Goal: Information Seeking & Learning: Understand process/instructions

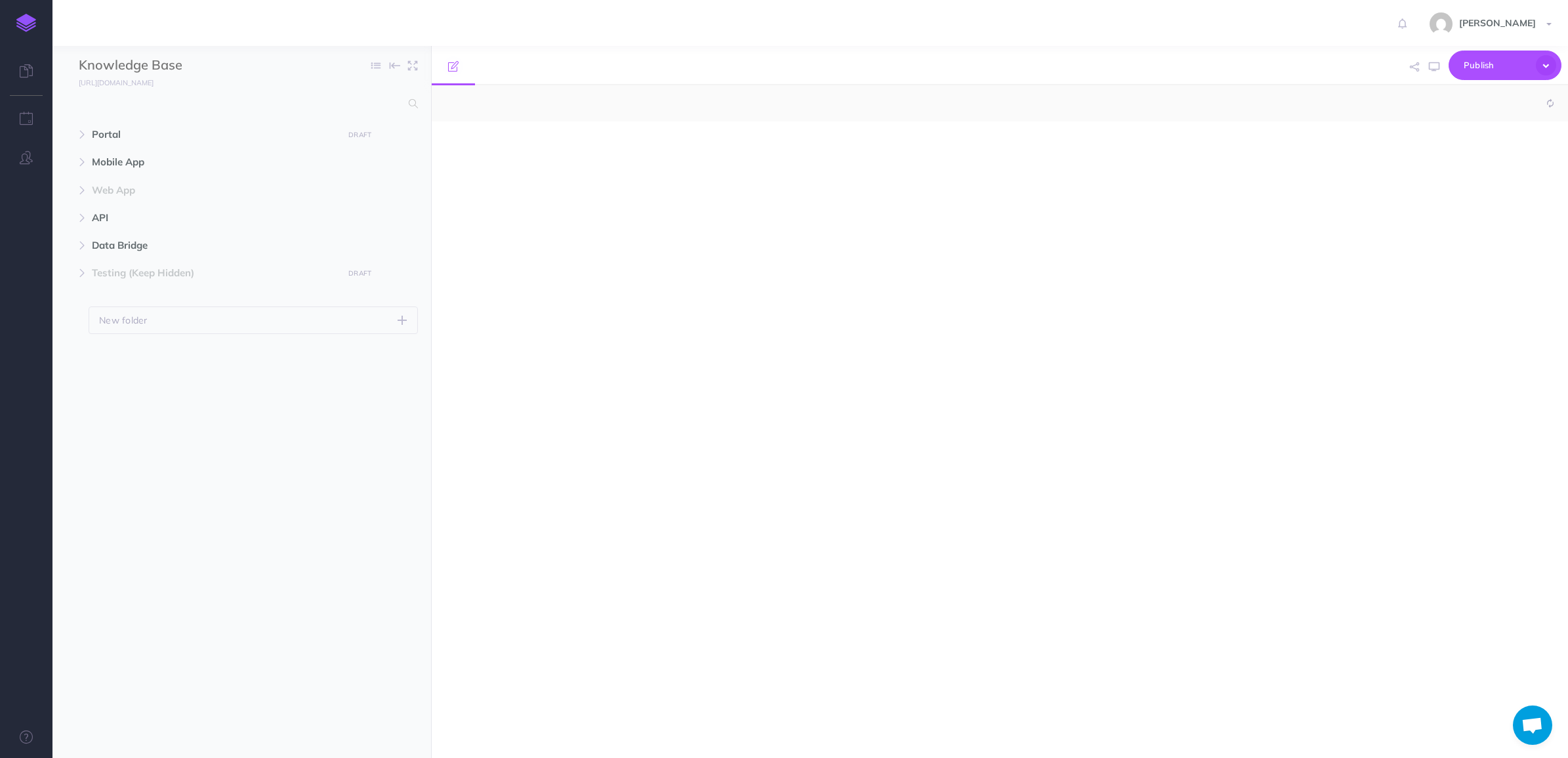
select select "null"
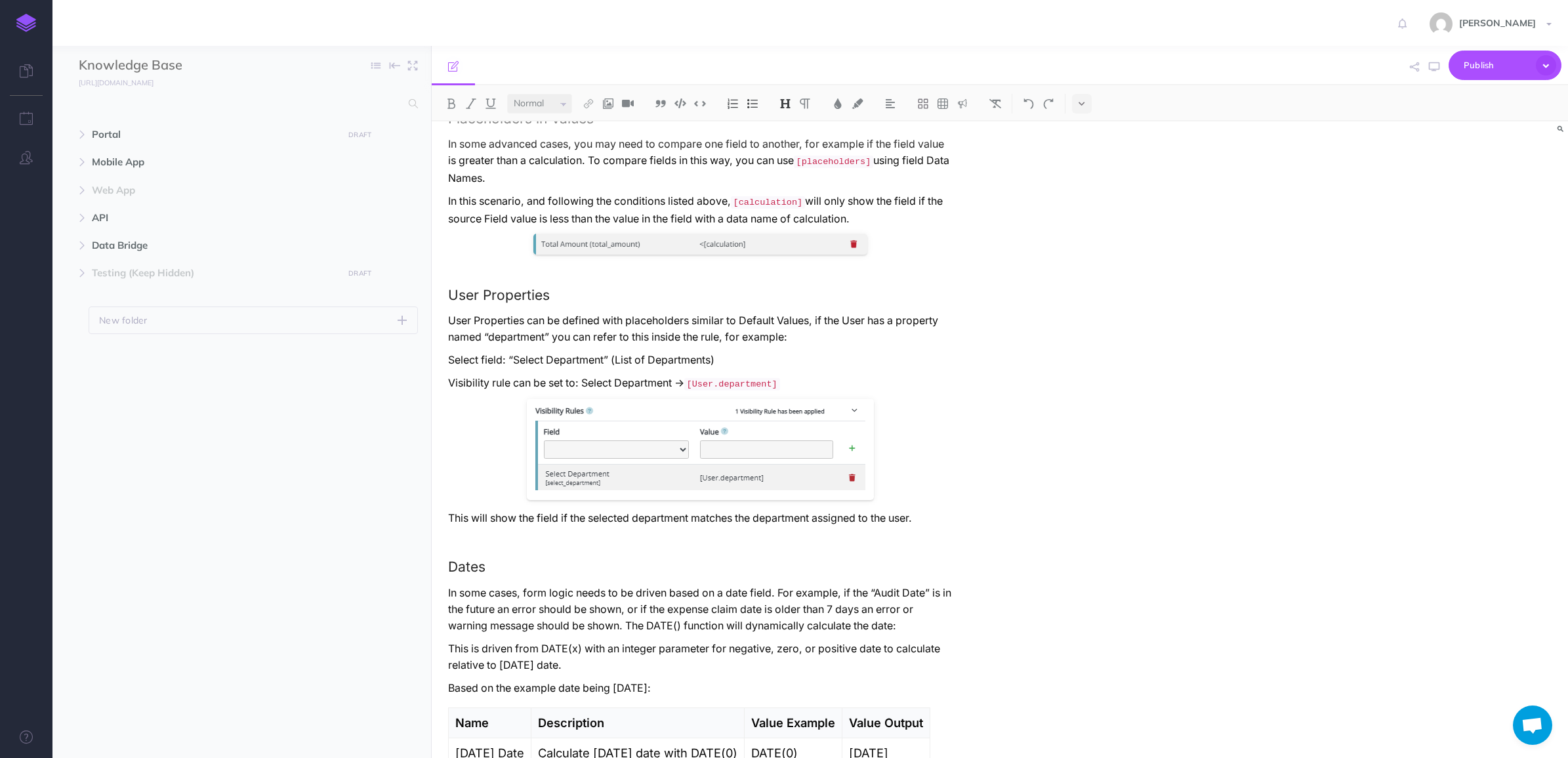
scroll to position [5012, 0]
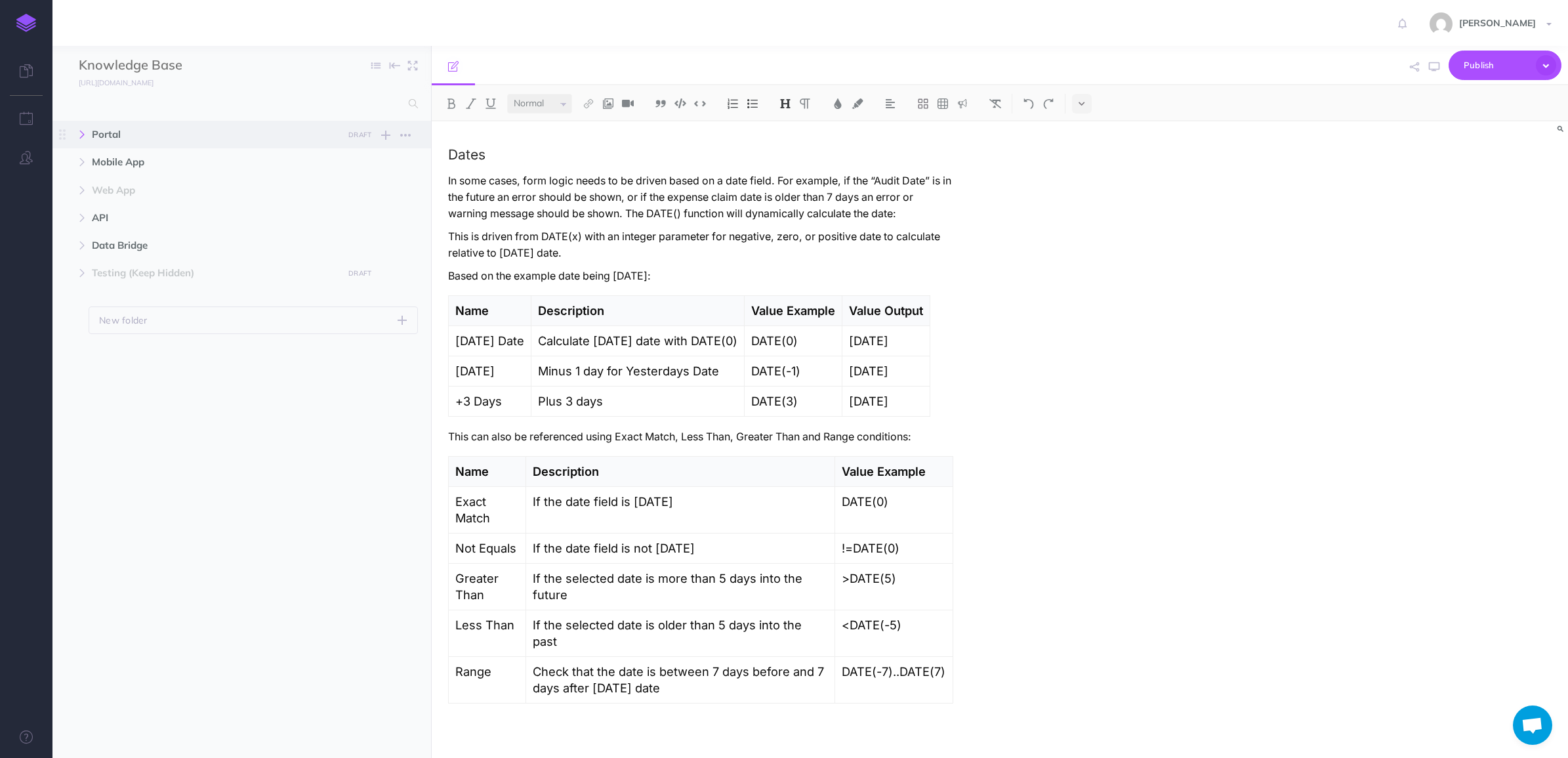
click at [78, 133] on icon "button" at bounding box center [81, 134] width 8 height 8
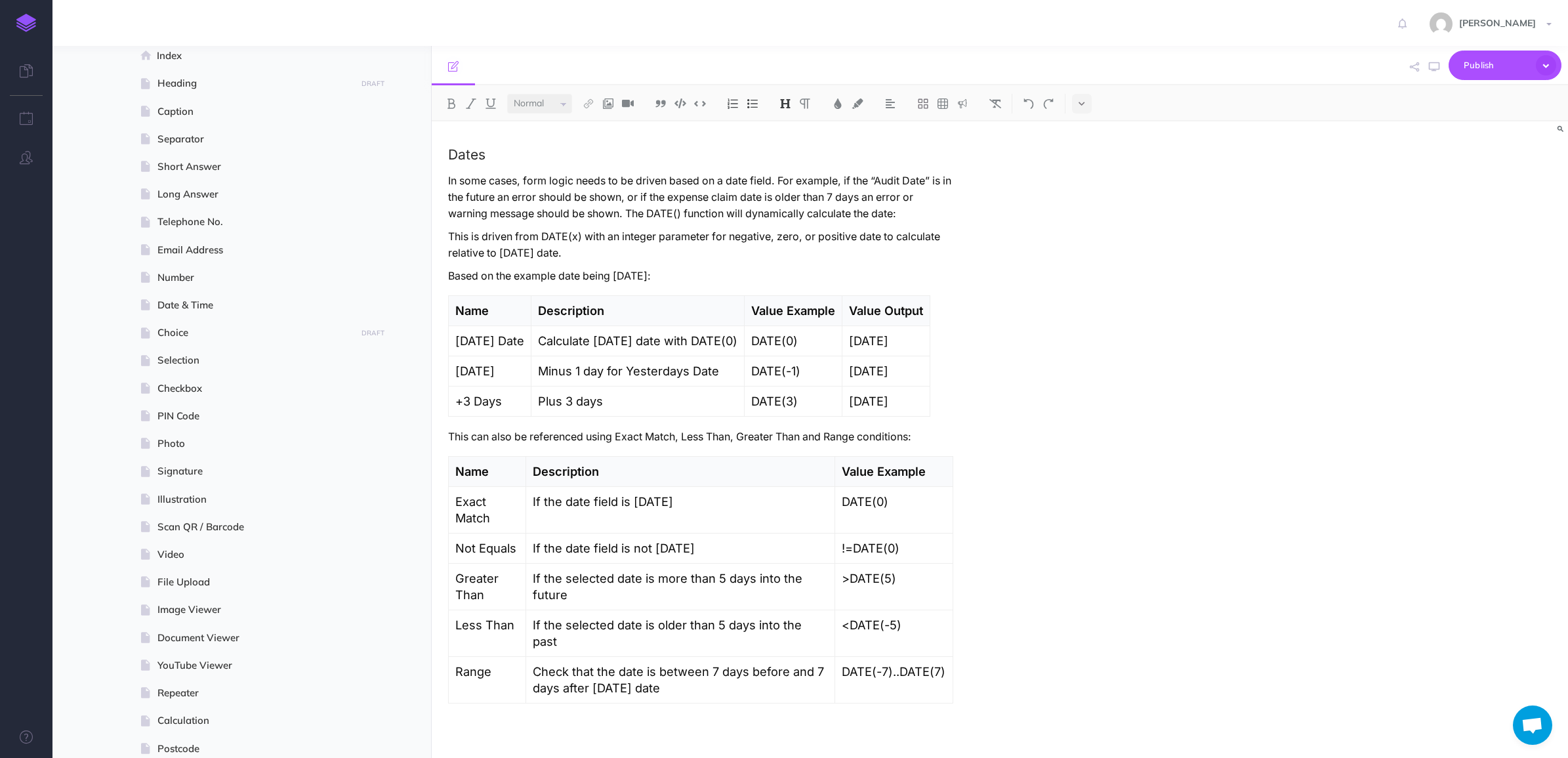
scroll to position [0, 0]
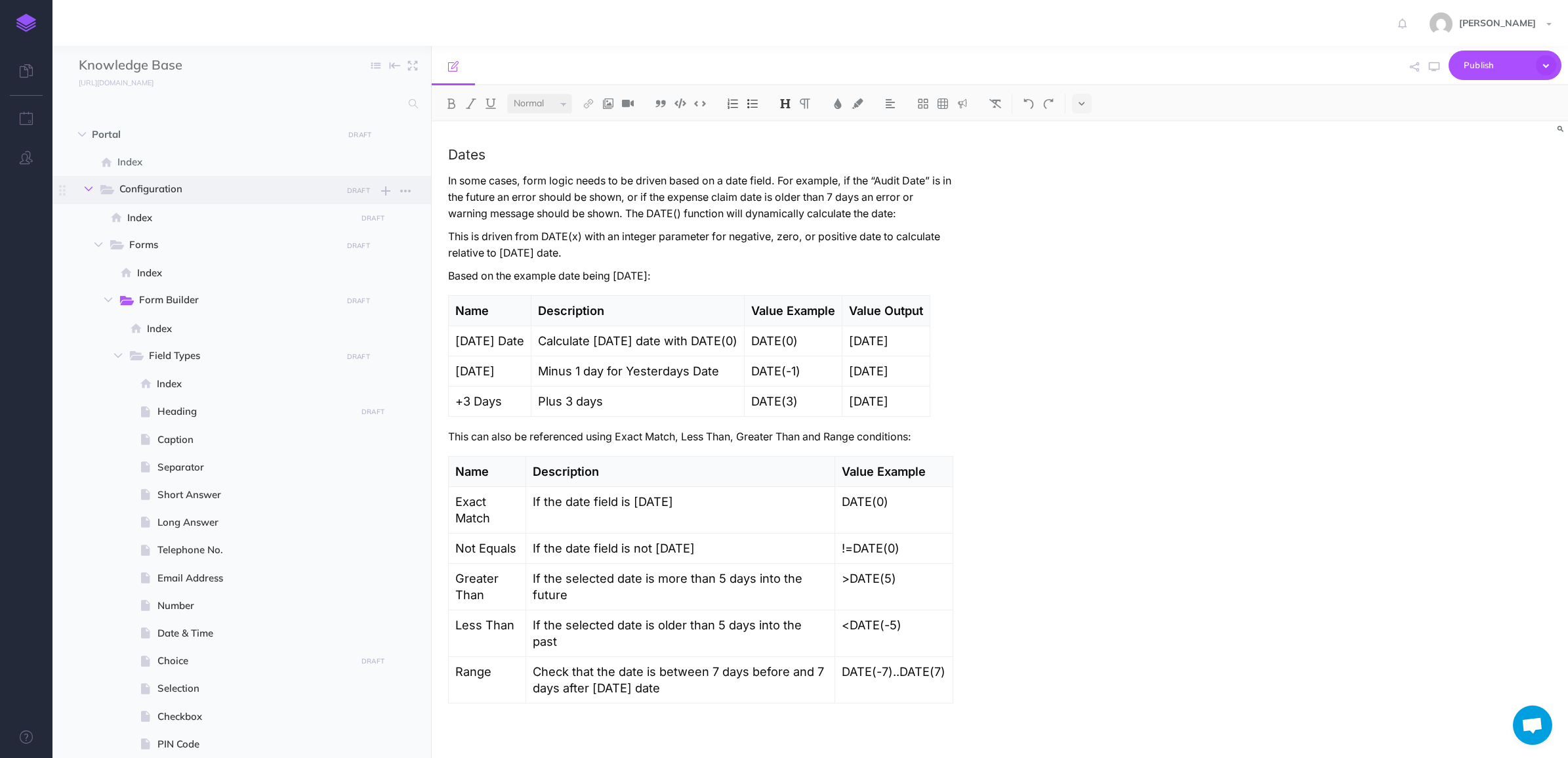
click at [90, 195] on button "button" at bounding box center [89, 189] width 24 height 16
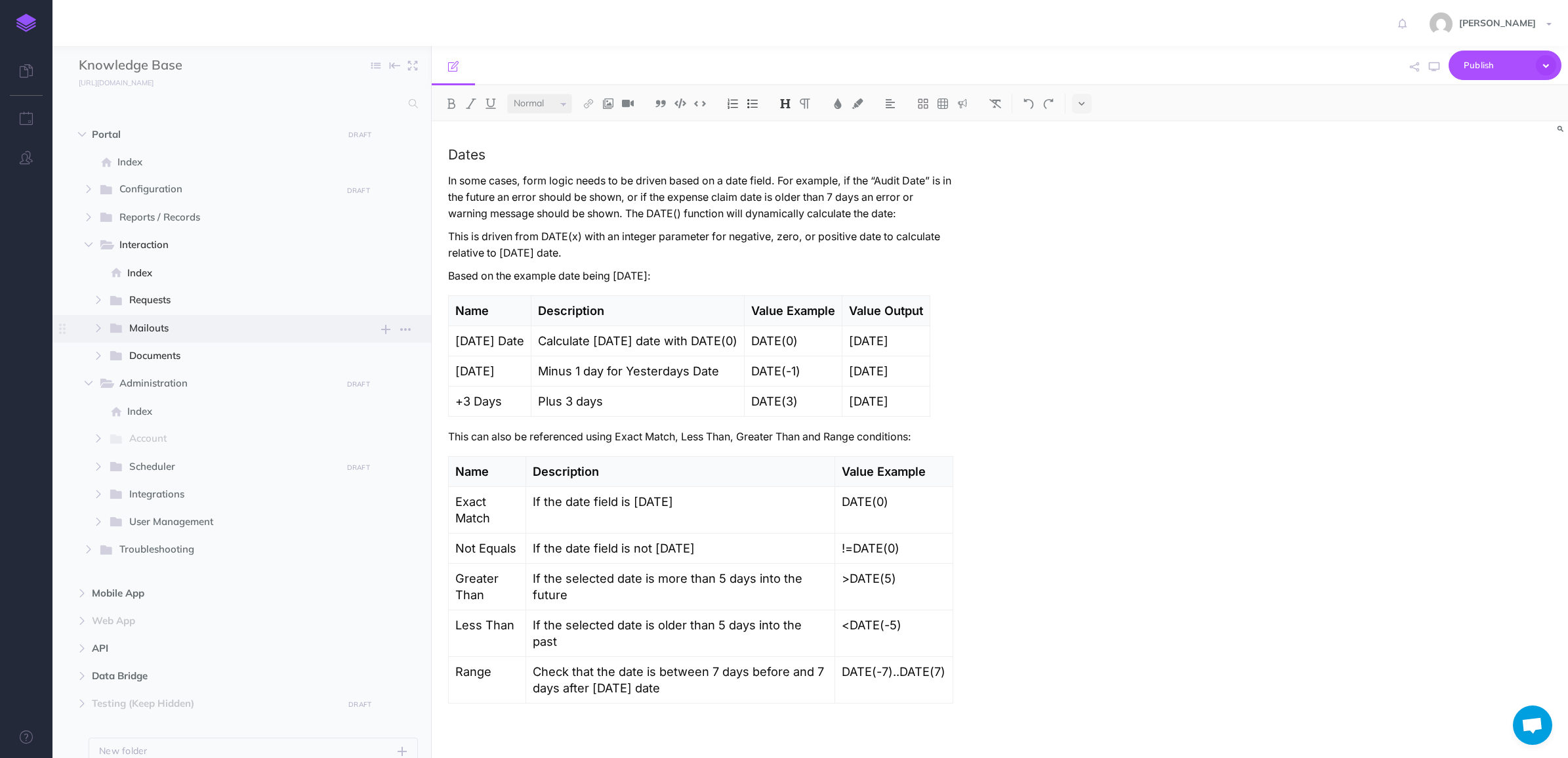
click at [166, 332] on span "Mailouts" at bounding box center [231, 329] width 204 height 17
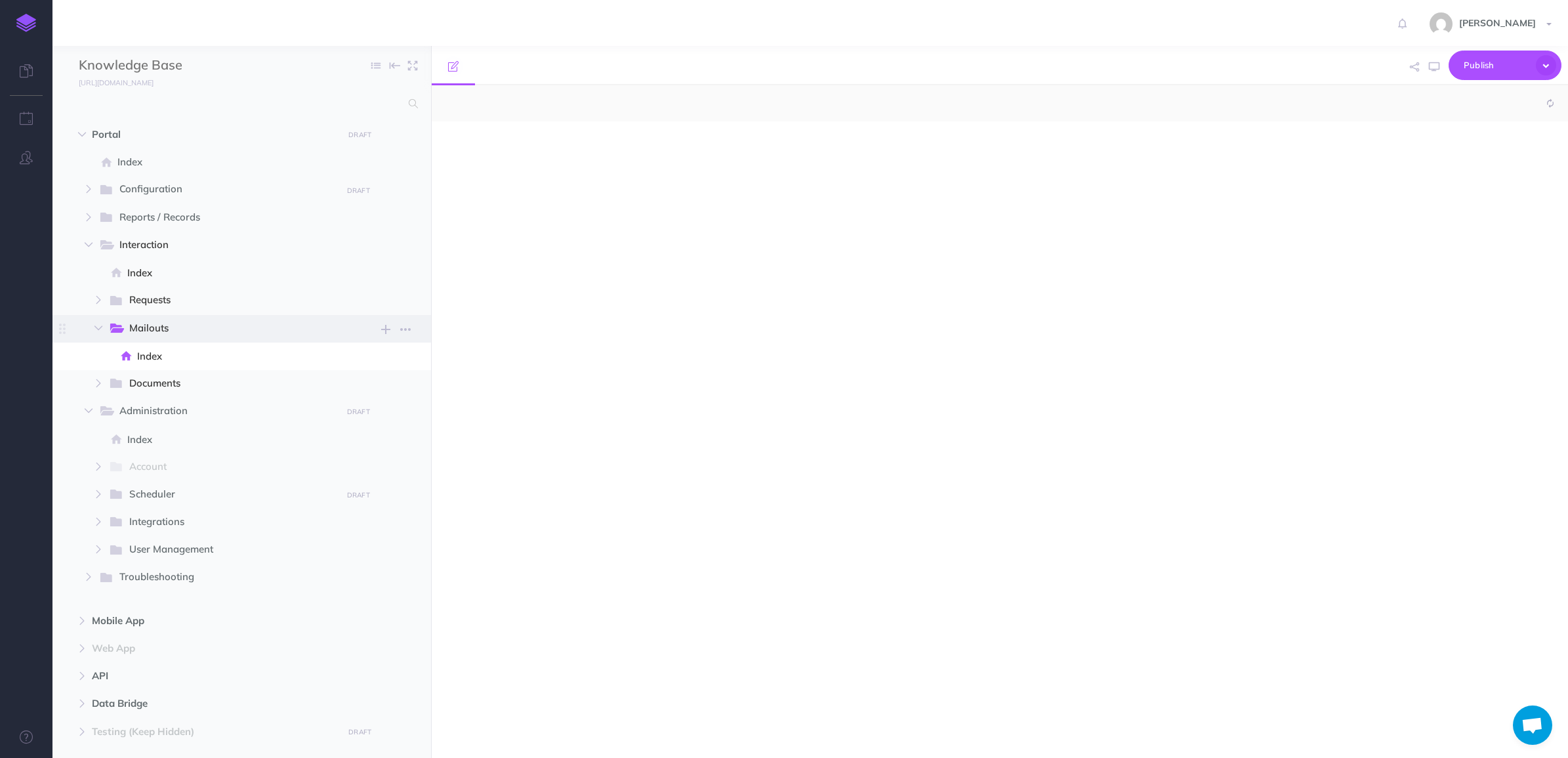
select select "null"
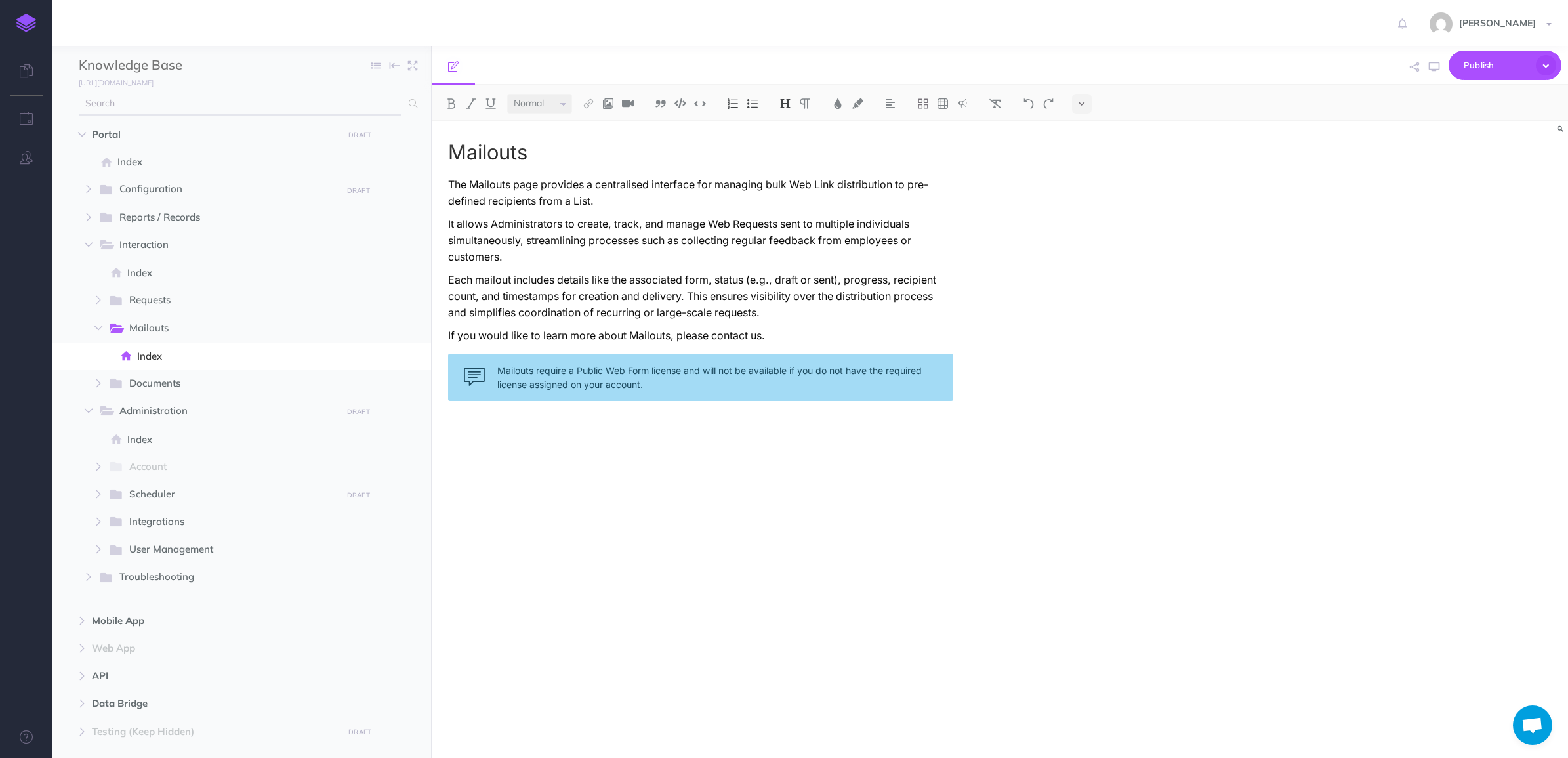
click at [414, 104] on icon at bounding box center [413, 103] width 9 height 9
click at [411, 102] on icon at bounding box center [413, 103] width 9 height 9
click at [304, 99] on input "text" at bounding box center [239, 104] width 322 height 24
click at [152, 303] on span "Requests" at bounding box center [231, 300] width 204 height 17
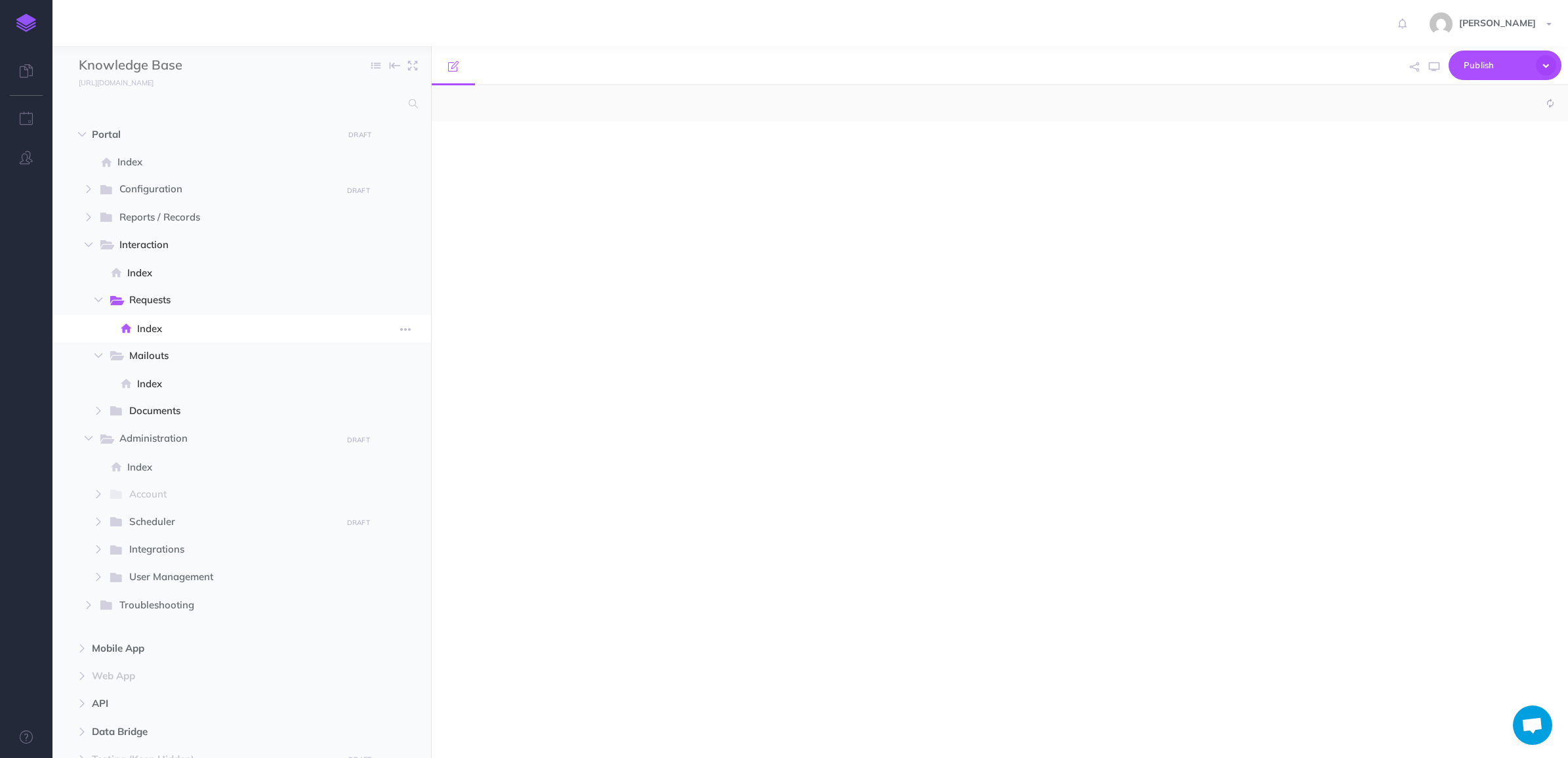
select select "null"
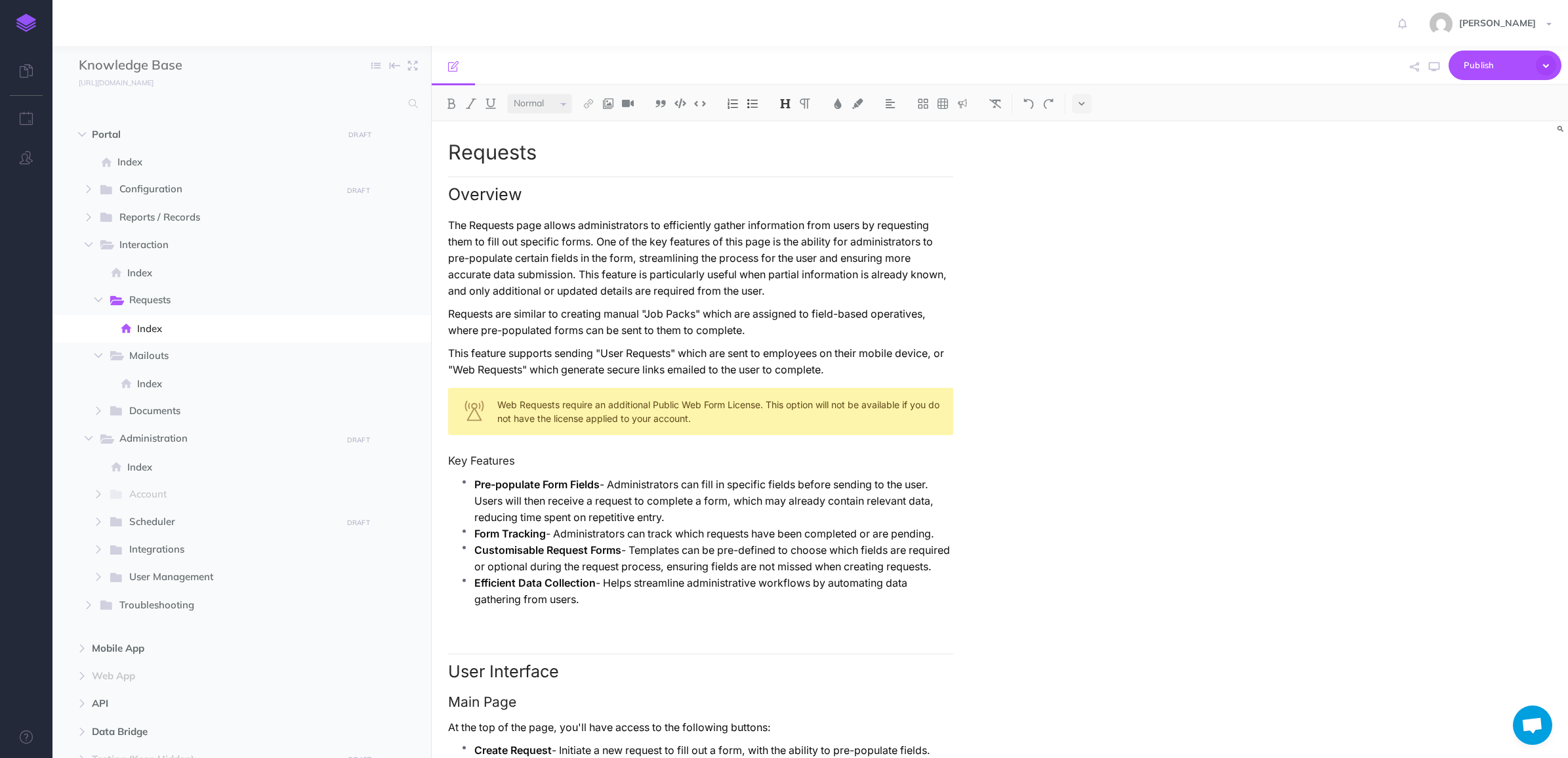
click at [628, 288] on p "The Requests page allows administrators to efficiently gather information from …" at bounding box center [700, 258] width 505 height 82
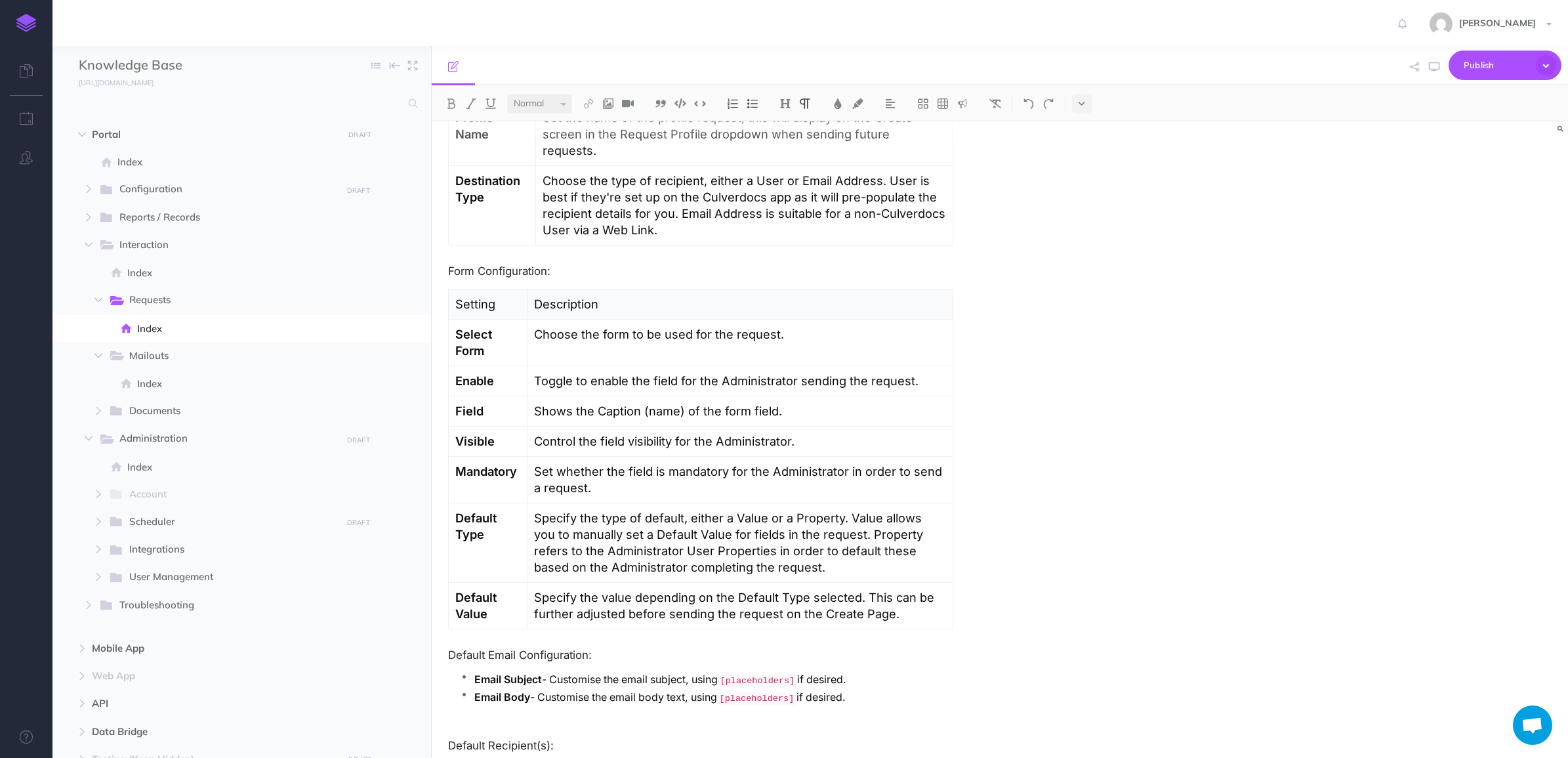
scroll to position [2457, 0]
